Goal: Information Seeking & Learning: Learn about a topic

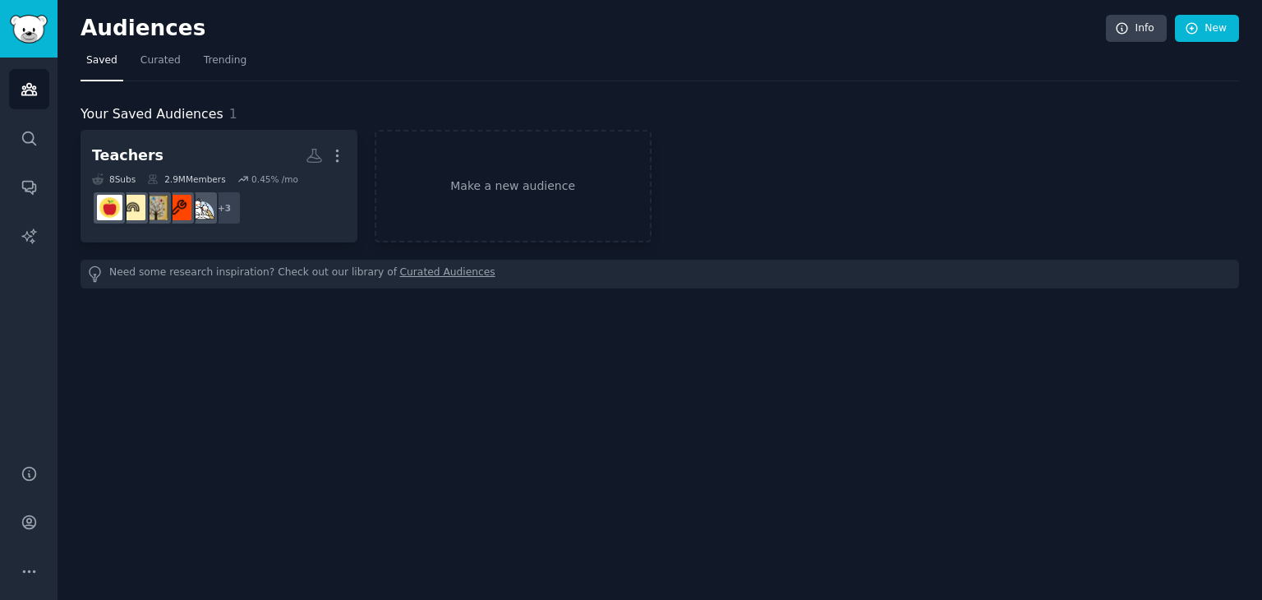
click at [256, 163] on h2 "Teachers More" at bounding box center [219, 155] width 254 height 29
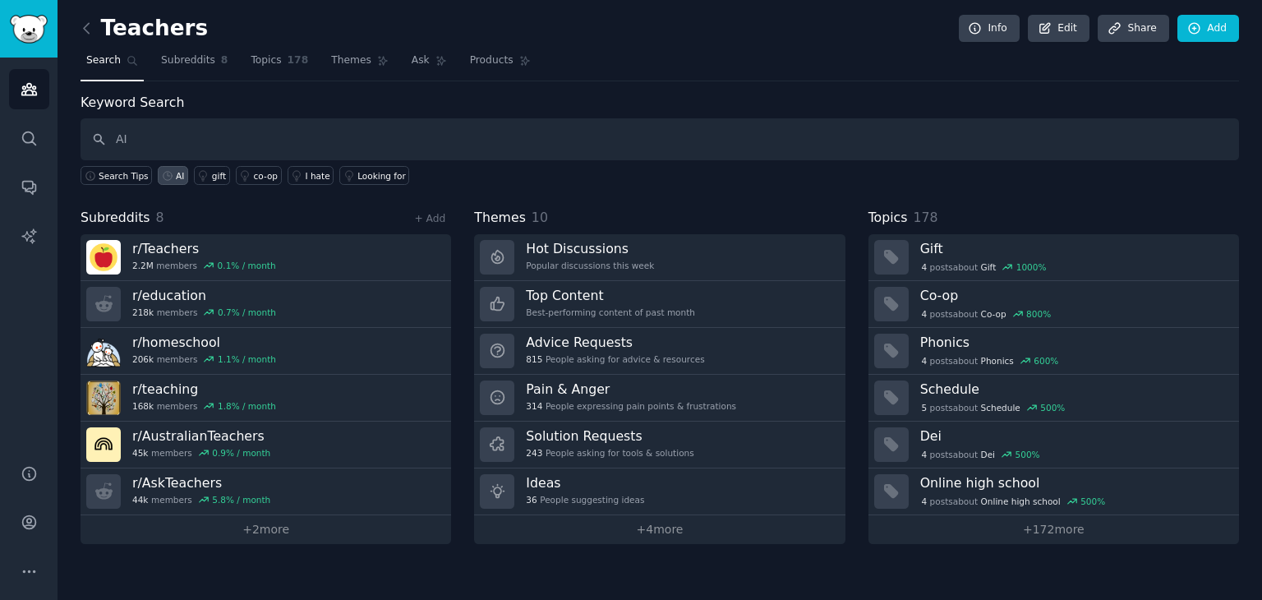
type input "AI"
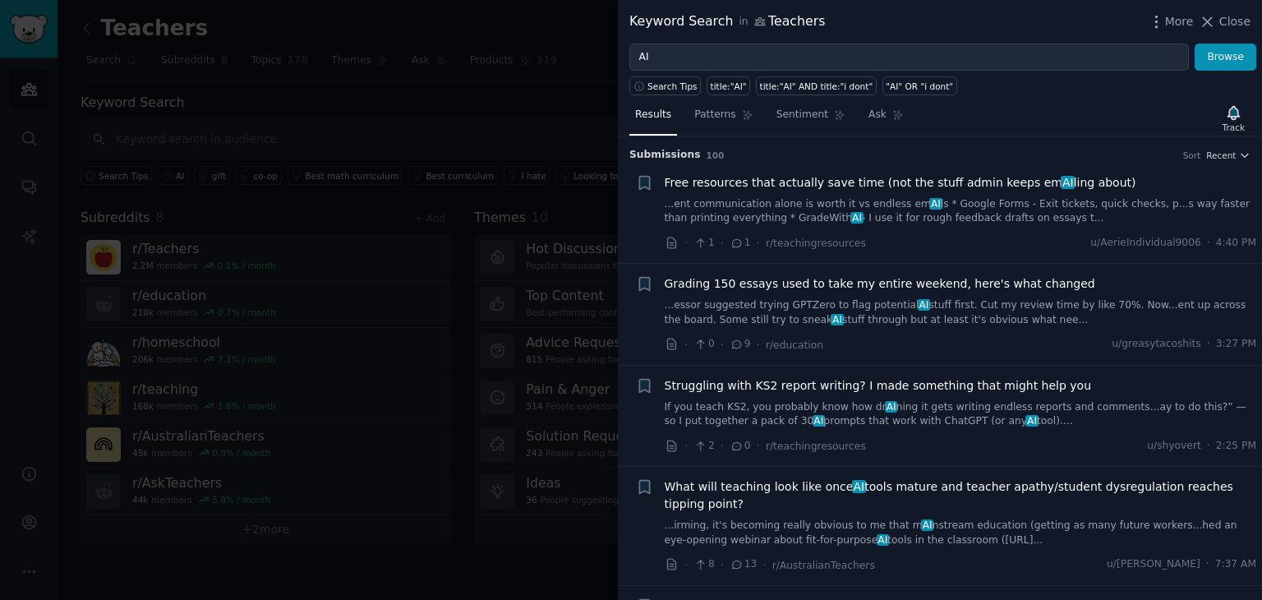
click at [753, 279] on span "Grading 150 essays used to take my entire weekend, here's what changed" at bounding box center [880, 283] width 431 height 17
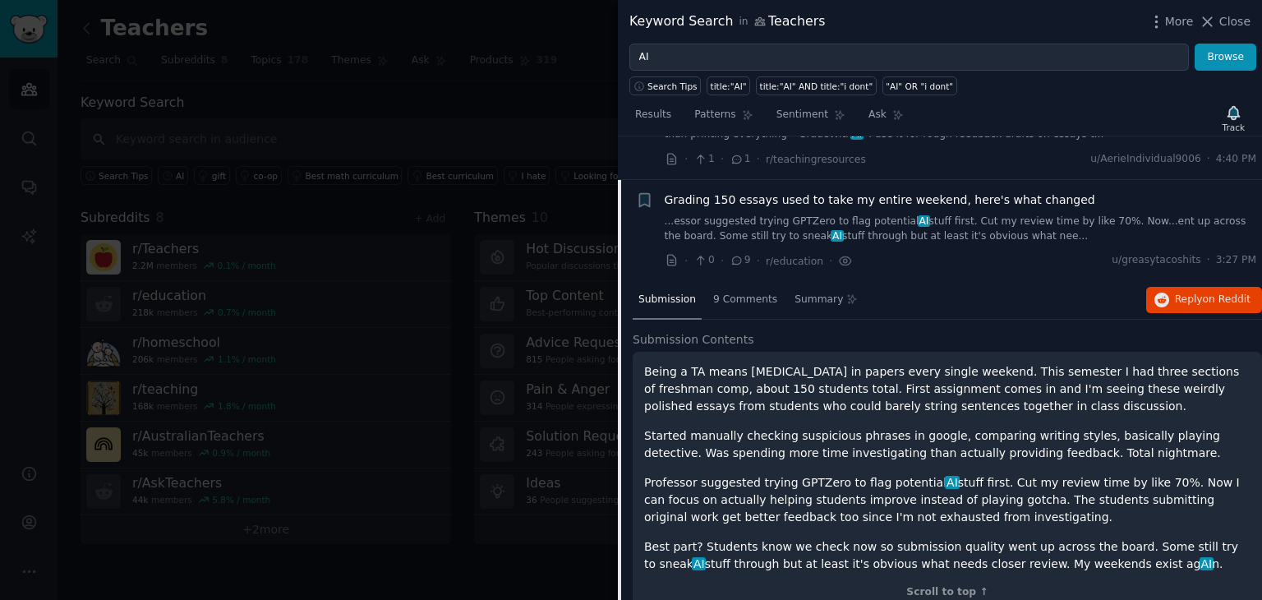
scroll to position [141, 0]
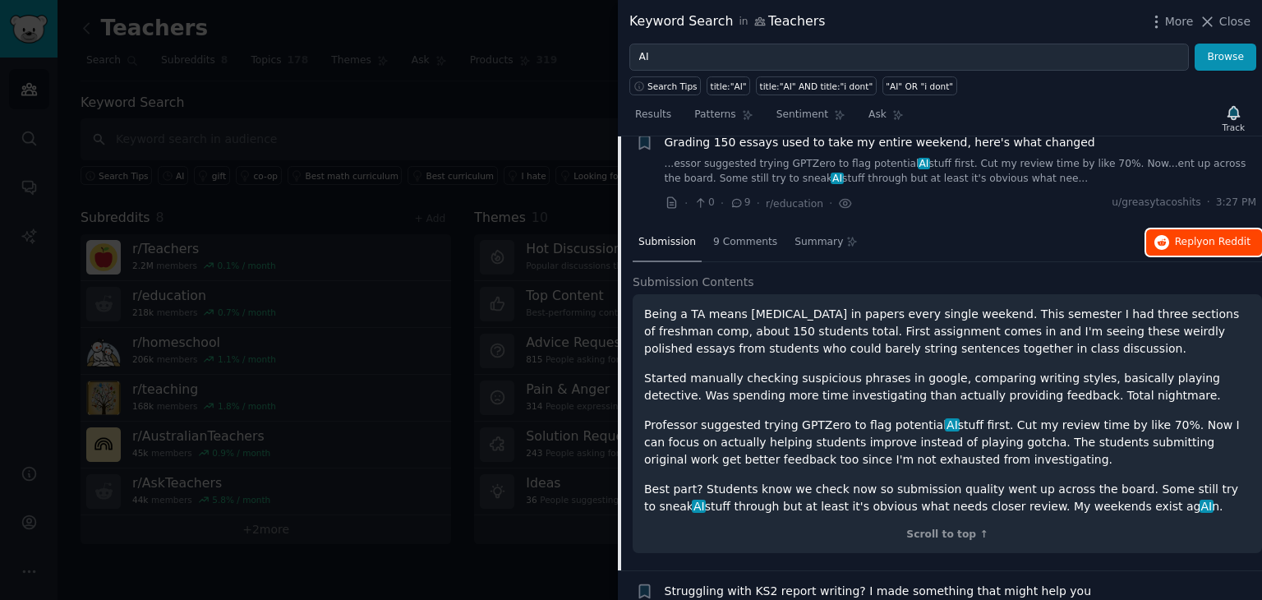
click at [1204, 247] on span "on Reddit" at bounding box center [1227, 242] width 48 height 12
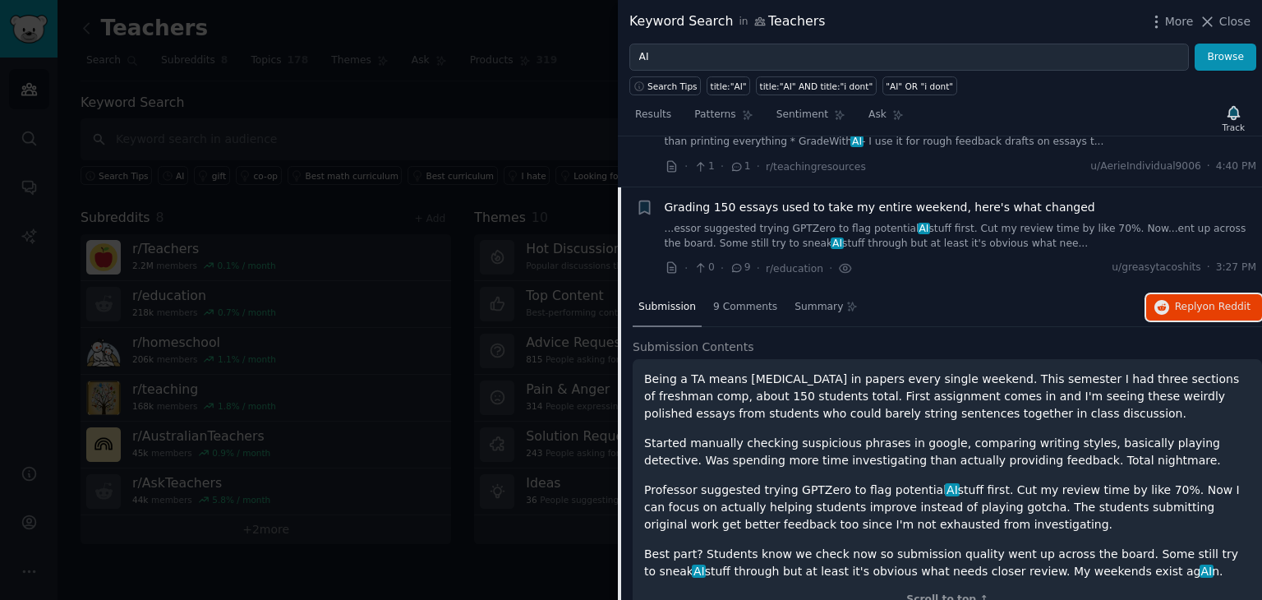
scroll to position [0, 0]
